Goal: Find specific page/section: Find specific page/section

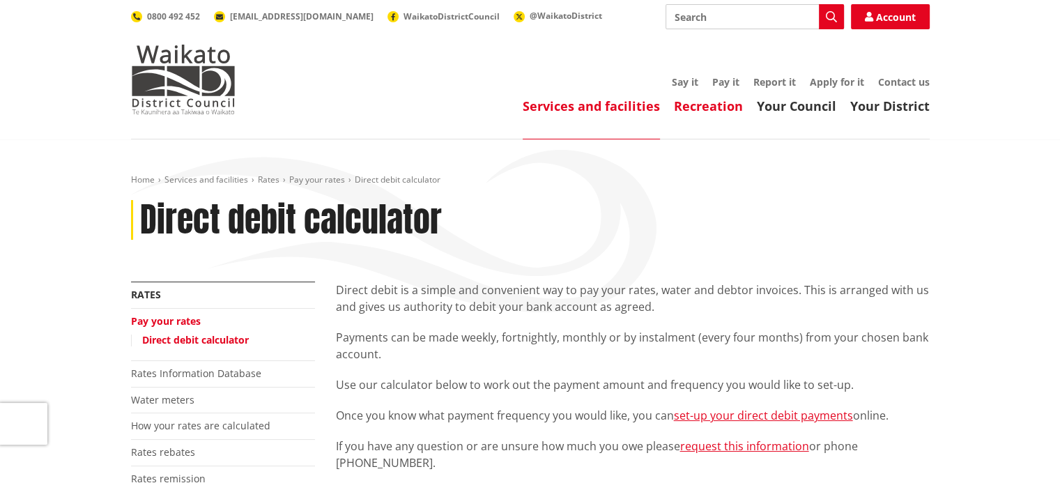
click at [705, 103] on link "Recreation" at bounding box center [708, 106] width 69 height 17
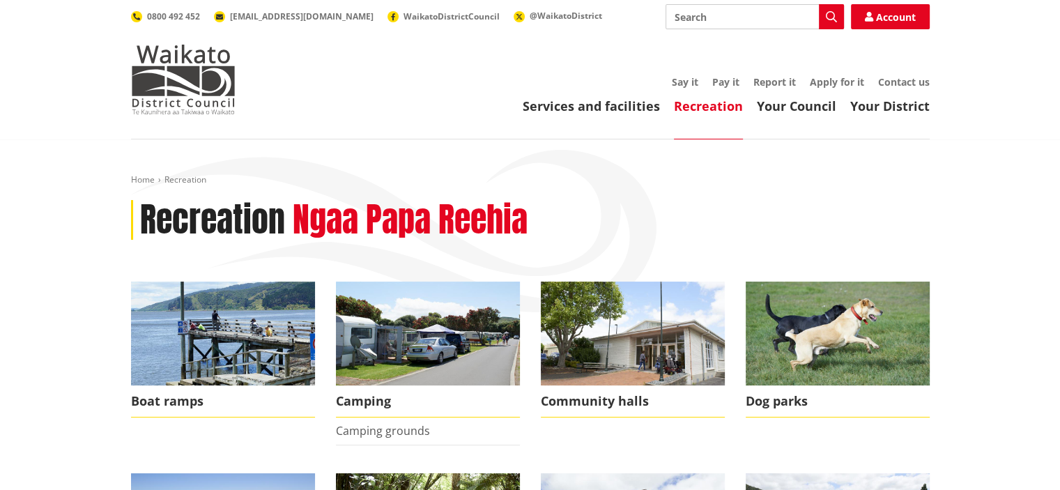
click at [782, 116] on header "Toggle search Toggle navigation Services and facilities Recreation Your Council…" at bounding box center [530, 69] width 1060 height 139
click at [787, 113] on link "Your Council" at bounding box center [796, 106] width 79 height 17
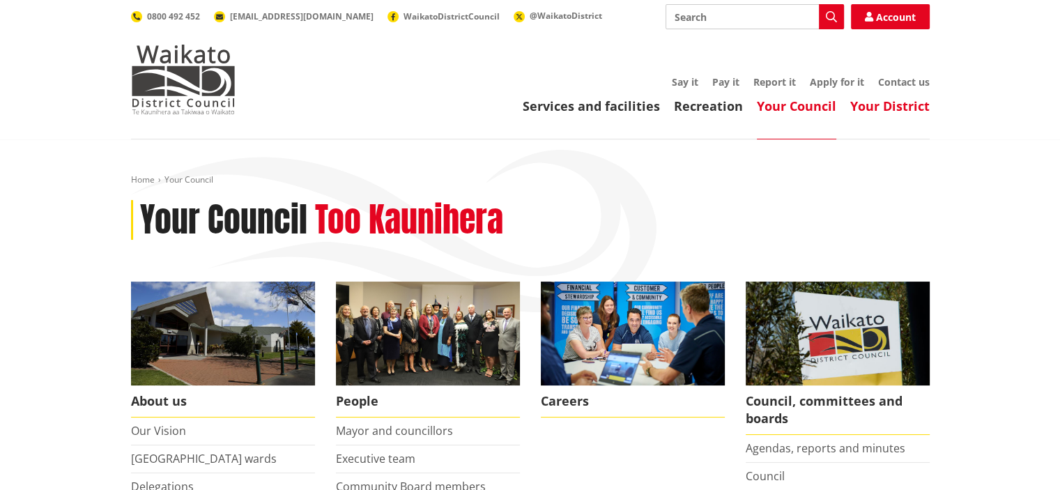
click at [882, 114] on link "Your District" at bounding box center [889, 106] width 79 height 17
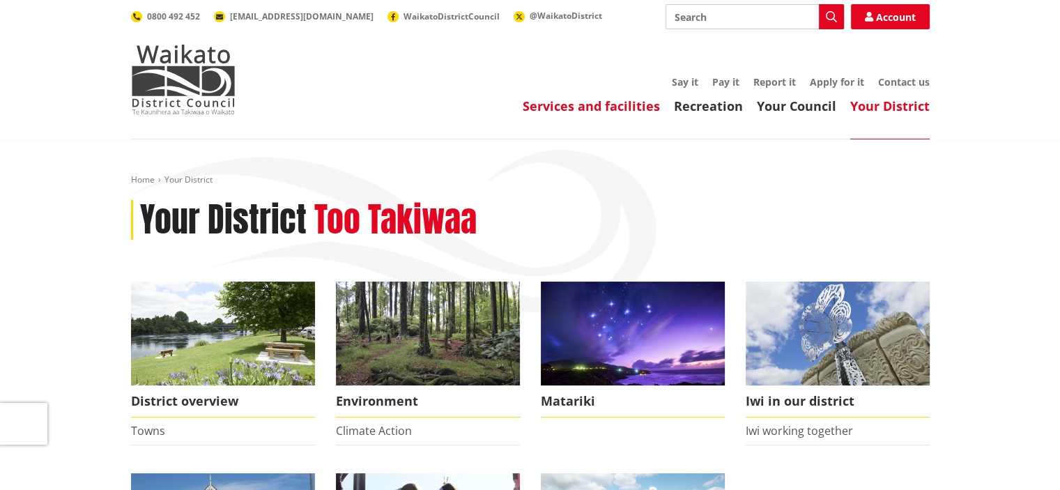
click at [643, 113] on link "Services and facilities" at bounding box center [591, 106] width 137 height 17
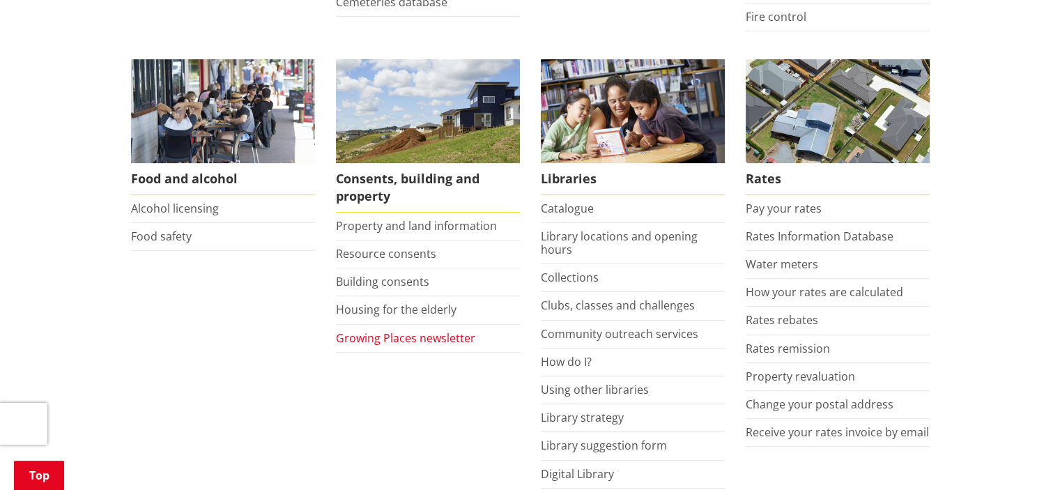
scroll to position [558, 0]
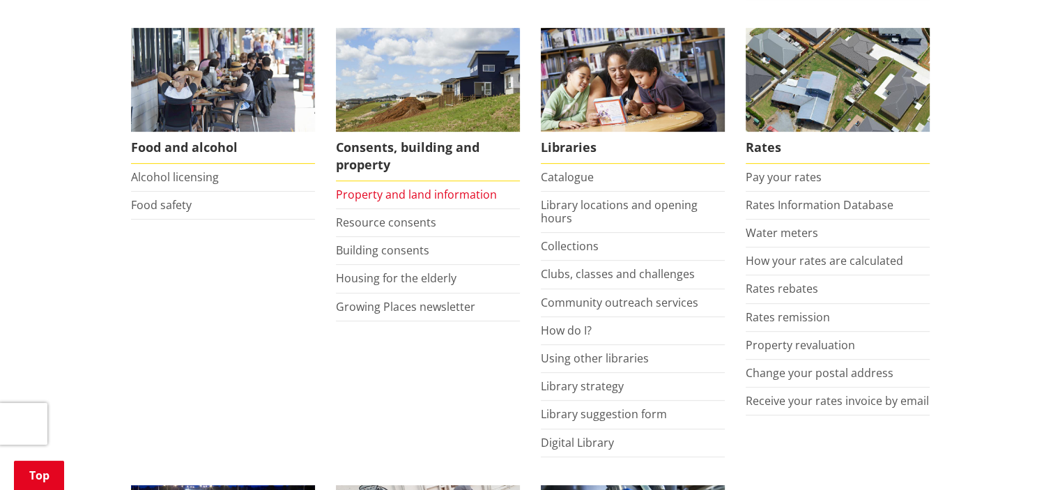
click at [413, 197] on link "Property and land information" at bounding box center [416, 194] width 161 height 15
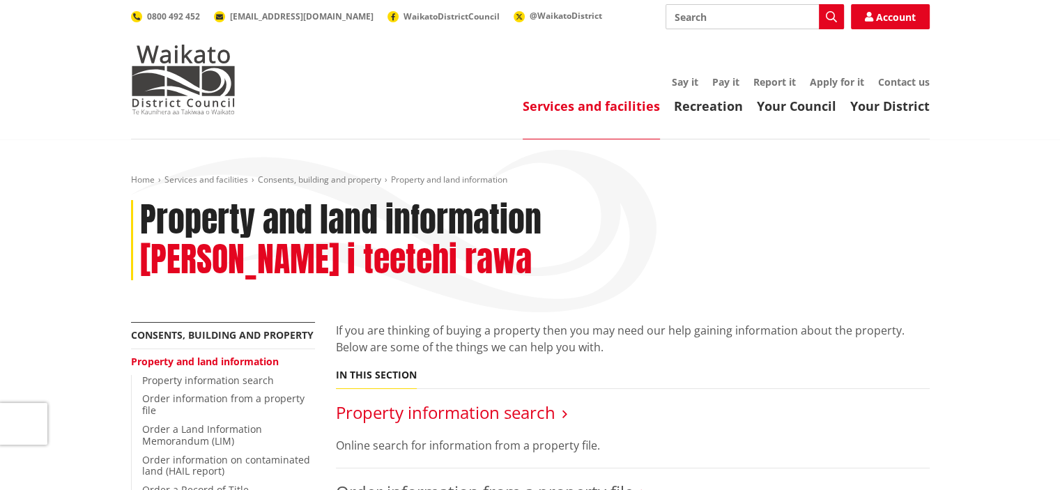
click at [391, 401] on link "Property information search" at bounding box center [446, 412] width 220 height 23
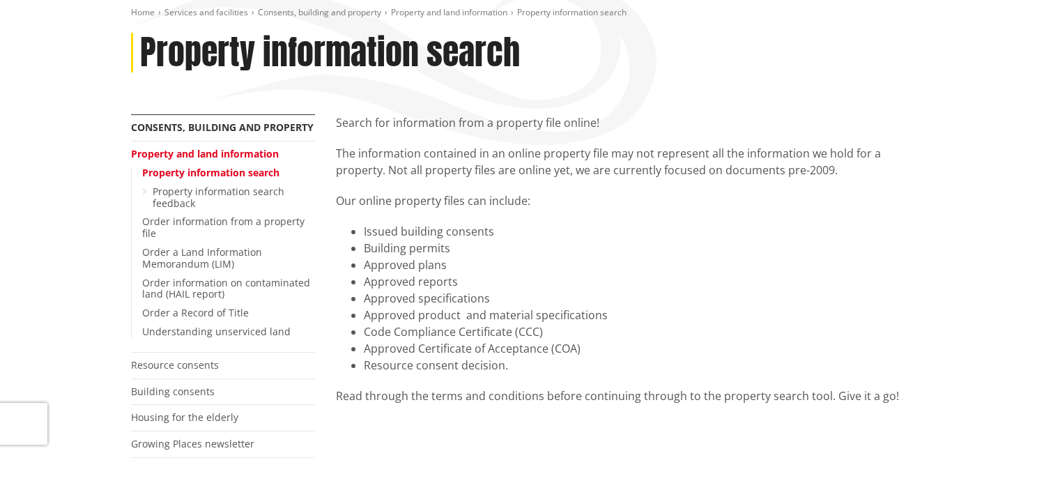
scroll to position [70, 0]
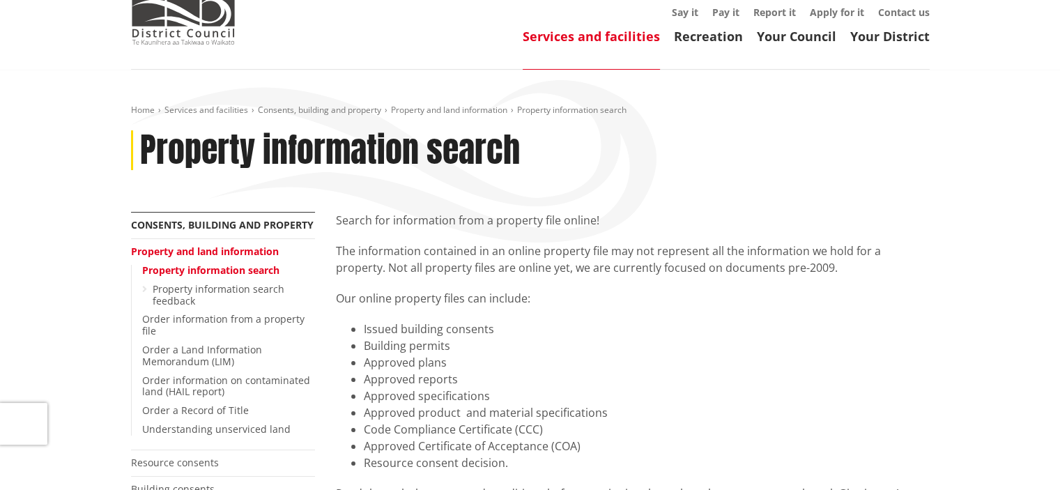
click at [645, 261] on p "The information contained in an online property file may not represent all the …" at bounding box center [633, 259] width 594 height 33
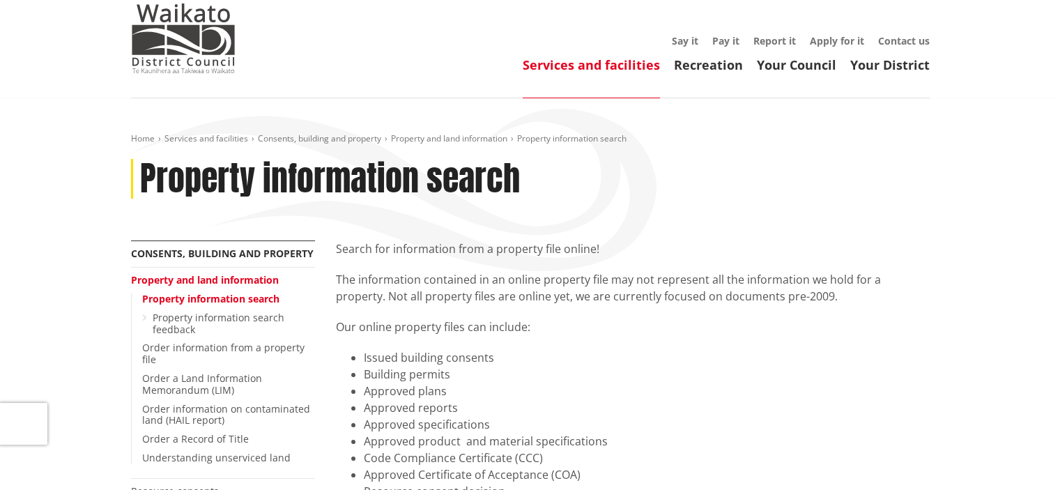
scroll to position [0, 0]
